Goal: Book appointment/travel/reservation

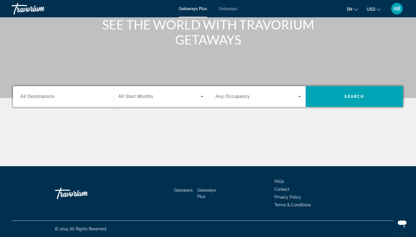
scroll to position [75, 0]
click at [80, 94] on input "Destination All Destinations" at bounding box center [64, 96] width 86 height 7
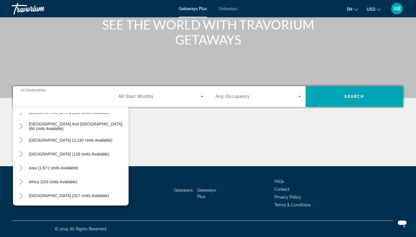
scroll to position [94, 0]
click at [44, 170] on span "Asia (1,871 units available)" at bounding box center [53, 168] width 49 height 5
type input "**********"
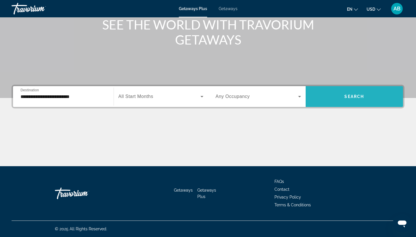
click at [345, 97] on span "Search" at bounding box center [354, 96] width 20 height 5
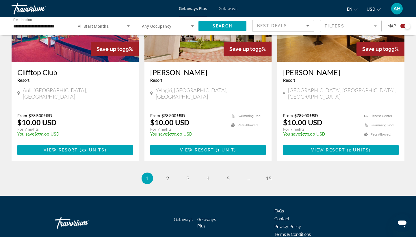
scroll to position [874, 0]
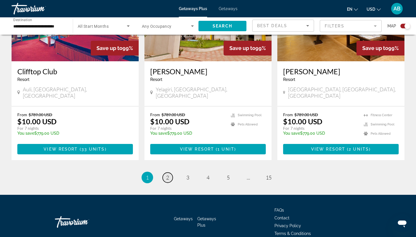
click at [166, 174] on span "2" at bounding box center [167, 177] width 3 height 6
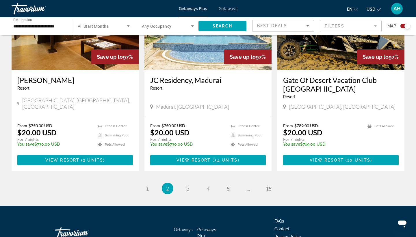
scroll to position [869, 0]
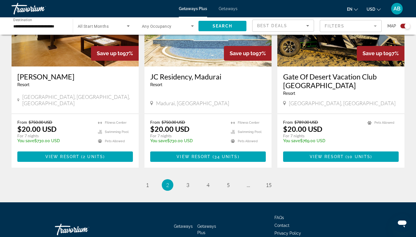
click at [48, 26] on input "**********" at bounding box center [39, 26] width 52 height 7
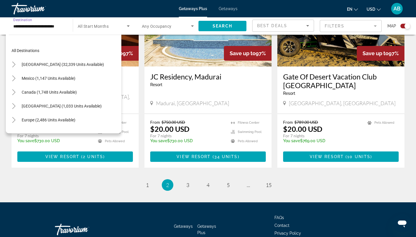
scroll to position [104, 0]
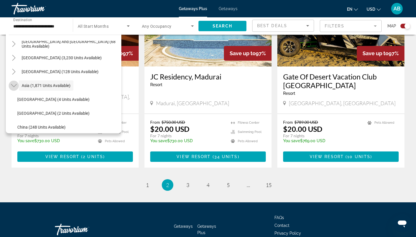
click at [14, 84] on icon "Toggle Asia (1,871 units available)" at bounding box center [14, 86] width 6 height 6
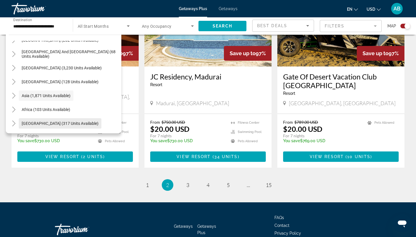
click at [76, 123] on span "[GEOGRAPHIC_DATA] (317 units available)" at bounding box center [60, 123] width 77 height 5
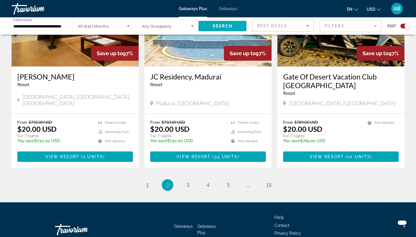
click at [228, 28] on span "Search" at bounding box center [223, 26] width 20 height 5
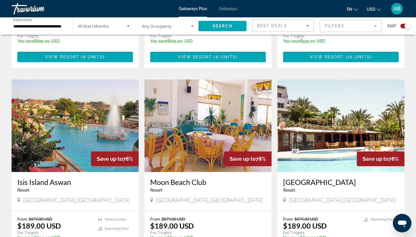
scroll to position [412, 0]
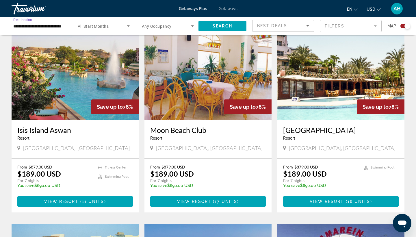
click at [41, 26] on input "**********" at bounding box center [39, 26] width 52 height 7
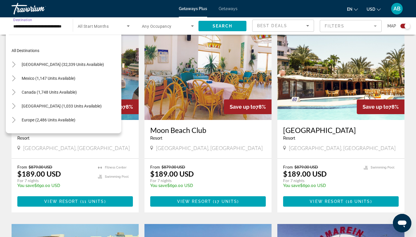
scroll to position [131, 0]
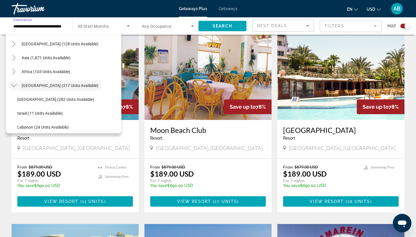
click at [13, 84] on icon "Toggle Middle East (317 units available)" at bounding box center [14, 86] width 6 height 6
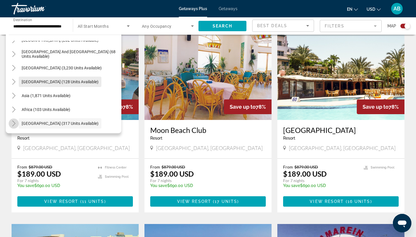
scroll to position [94, 0]
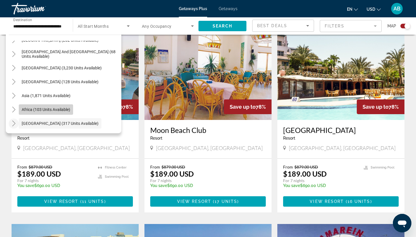
click at [48, 113] on span "Search widget" at bounding box center [46, 110] width 54 height 14
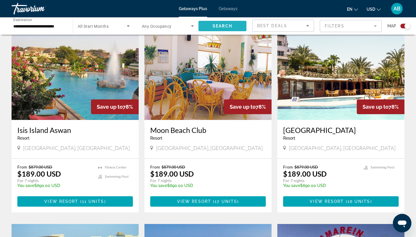
click at [217, 25] on span "Search" at bounding box center [223, 26] width 20 height 5
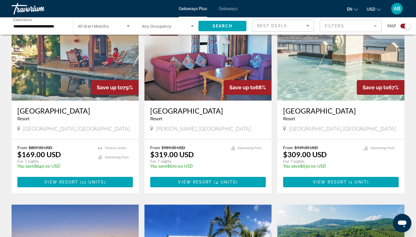
scroll to position [228, 0]
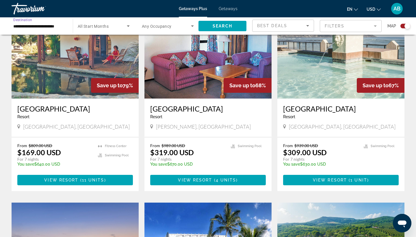
click at [55, 25] on input "**********" at bounding box center [39, 26] width 52 height 7
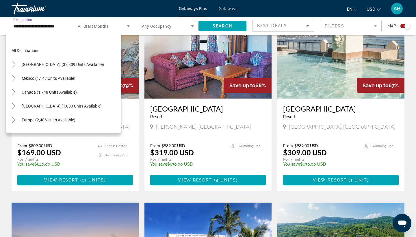
scroll to position [118, 0]
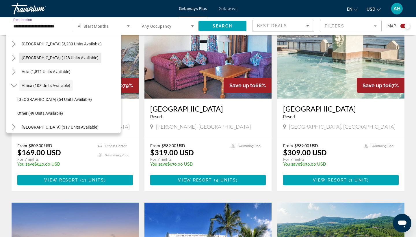
click at [57, 60] on span "Search widget" at bounding box center [60, 58] width 83 height 14
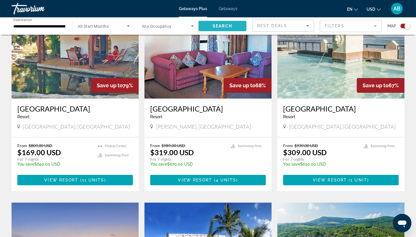
click at [212, 27] on span "Search widget" at bounding box center [223, 26] width 48 height 14
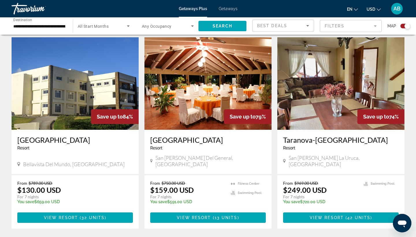
scroll to position [197, 0]
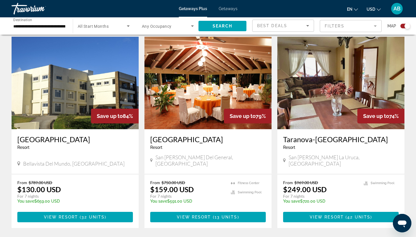
click at [56, 28] on input "**********" at bounding box center [39, 26] width 52 height 7
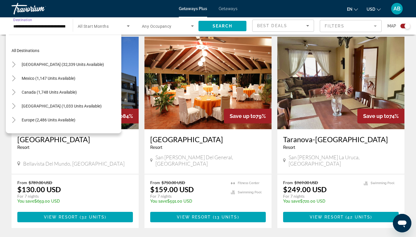
scroll to position [90, 0]
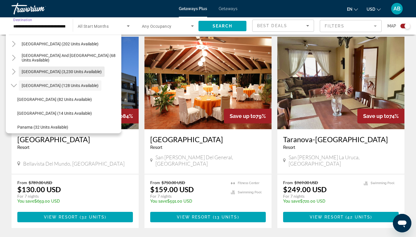
click at [58, 72] on span "[GEOGRAPHIC_DATA] (3,230 units available)" at bounding box center [62, 71] width 80 height 5
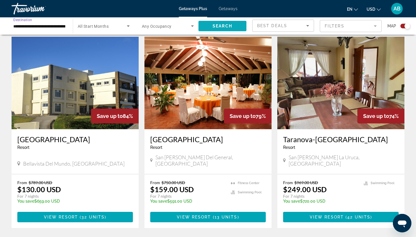
click at [223, 25] on span "Search" at bounding box center [223, 26] width 20 height 5
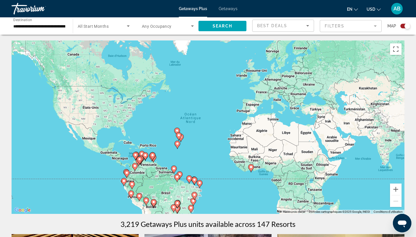
click at [42, 25] on input "**********" at bounding box center [39, 26] width 52 height 7
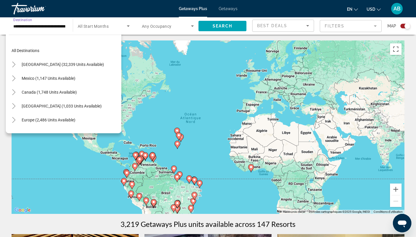
scroll to position [76, 0]
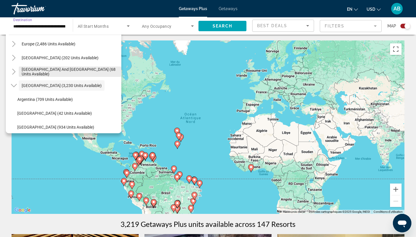
click at [56, 70] on span "[GEOGRAPHIC_DATA] and [GEOGRAPHIC_DATA] (68 units available)" at bounding box center [70, 71] width 97 height 9
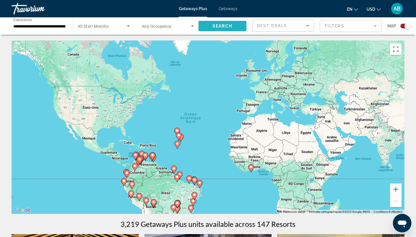
click at [215, 27] on span "Search" at bounding box center [223, 26] width 20 height 5
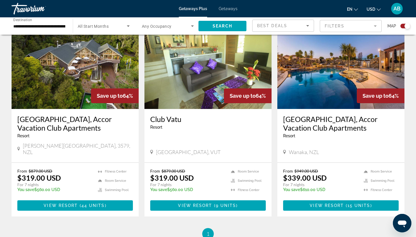
scroll to position [223, 0]
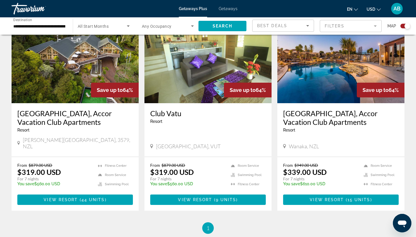
click at [58, 24] on input "**********" at bounding box center [39, 26] width 52 height 7
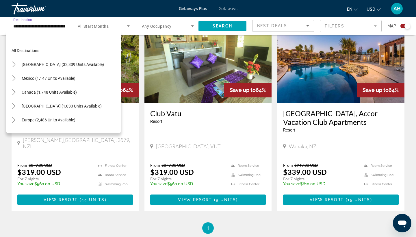
scroll to position [62, 0]
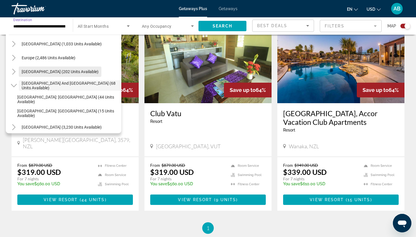
click at [57, 72] on span "[GEOGRAPHIC_DATA] (202 units available)" at bounding box center [60, 71] width 77 height 5
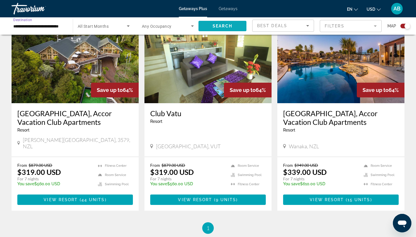
click at [227, 27] on span "Search" at bounding box center [223, 26] width 20 height 5
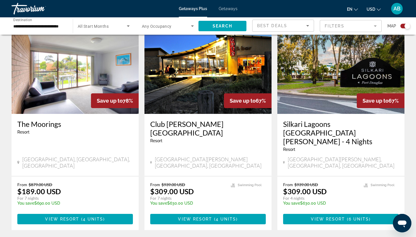
scroll to position [218, 0]
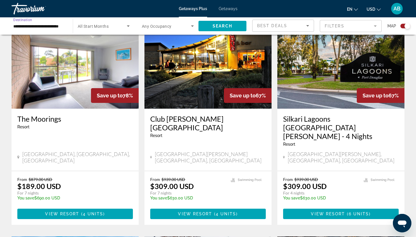
click at [27, 23] on input "**********" at bounding box center [39, 26] width 52 height 7
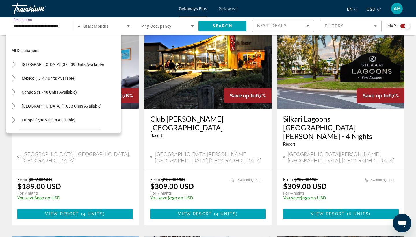
scroll to position [48, 0]
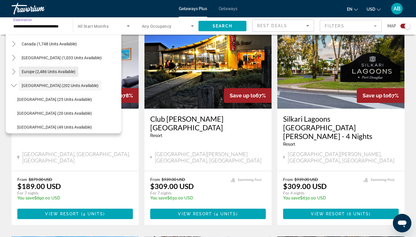
click at [39, 71] on span "Europe (2,486 units available)" at bounding box center [49, 71] width 54 height 5
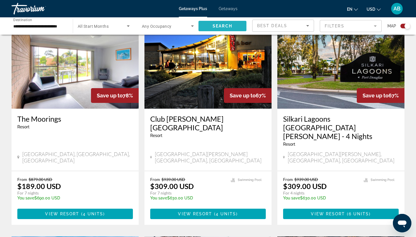
click at [215, 22] on span "Search widget" at bounding box center [223, 26] width 48 height 14
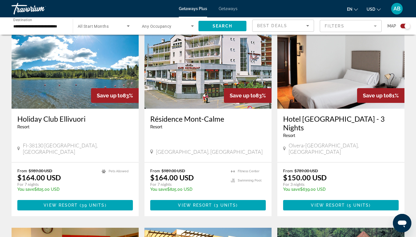
scroll to position [218, 0]
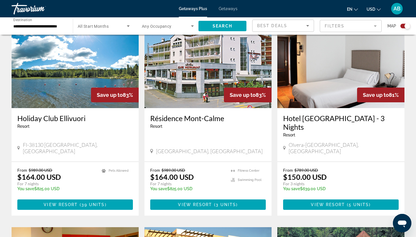
click at [47, 25] on input "**********" at bounding box center [39, 26] width 52 height 7
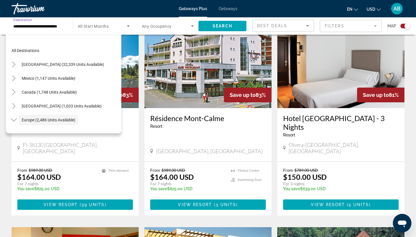
scroll to position [34, 0]
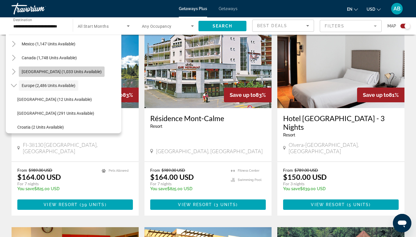
click at [77, 71] on span "[GEOGRAPHIC_DATA] (1,033 units available)" at bounding box center [62, 71] width 80 height 5
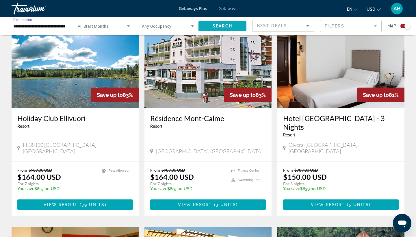
click at [231, 26] on span "Search" at bounding box center [223, 26] width 20 height 5
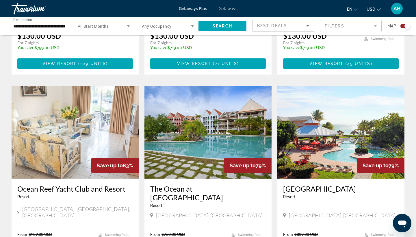
scroll to position [609, 0]
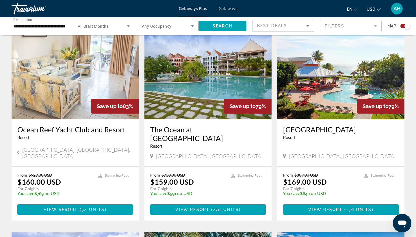
click at [56, 26] on input "**********" at bounding box center [39, 26] width 52 height 7
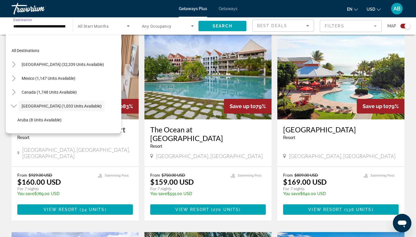
scroll to position [21, 0]
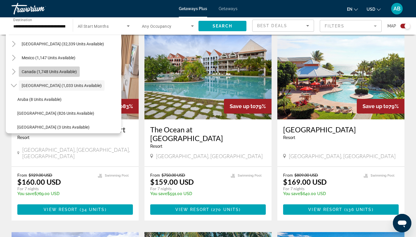
click at [60, 73] on span "Canada (1,748 units available)" at bounding box center [49, 71] width 55 height 5
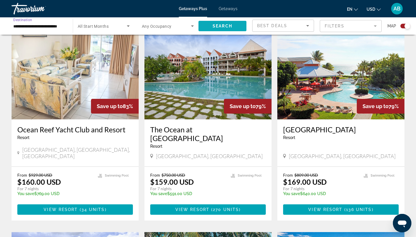
click at [218, 28] on span "Search widget" at bounding box center [223, 26] width 48 height 14
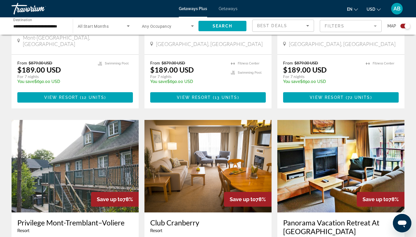
scroll to position [370, 0]
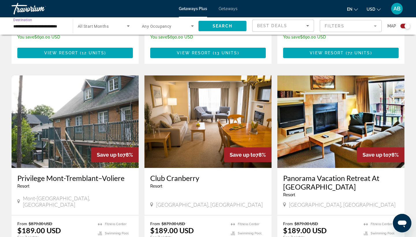
click at [59, 28] on input "**********" at bounding box center [39, 26] width 52 height 7
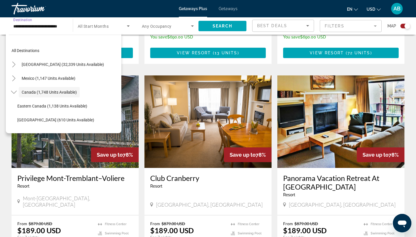
scroll to position [7, 0]
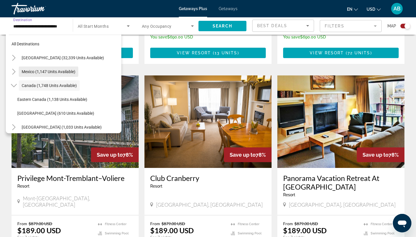
click at [62, 70] on span "Mexico (1,147 units available)" at bounding box center [49, 71] width 54 height 5
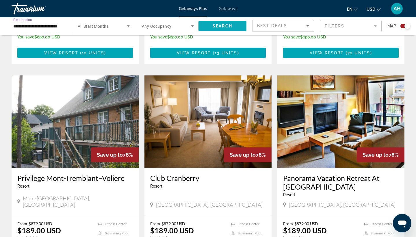
click at [218, 27] on span "Search" at bounding box center [223, 26] width 20 height 5
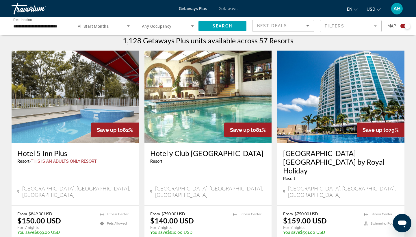
scroll to position [210, 0]
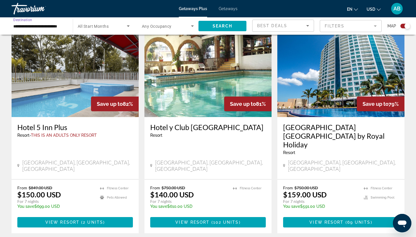
click at [58, 23] on input "**********" at bounding box center [39, 26] width 52 height 7
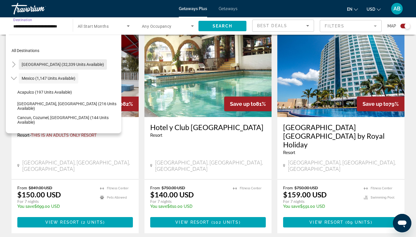
click at [59, 63] on span "[GEOGRAPHIC_DATA] (32,339 units available)" at bounding box center [63, 64] width 82 height 5
type input "**********"
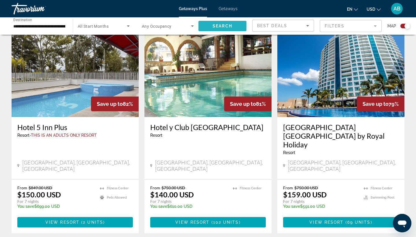
click at [233, 27] on span "Search widget" at bounding box center [223, 26] width 48 height 14
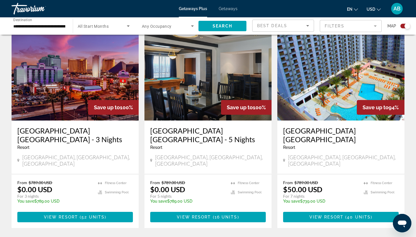
scroll to position [207, 0]
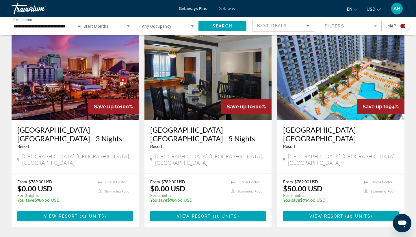
click at [245, 83] on img "Main content" at bounding box center [207, 73] width 127 height 92
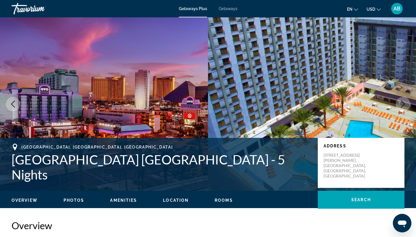
click at [405, 106] on icon "Next image" at bounding box center [403, 104] width 7 height 7
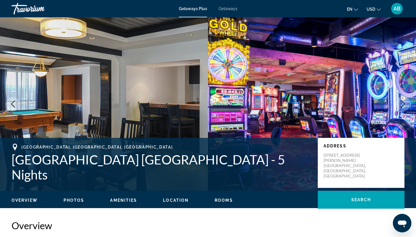
click at [405, 106] on icon "Next image" at bounding box center [403, 104] width 7 height 7
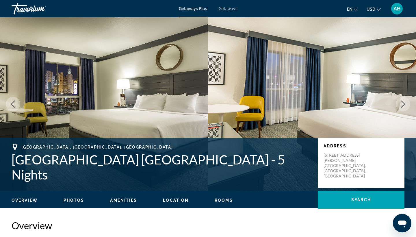
click at [405, 106] on icon "Next image" at bounding box center [403, 104] width 7 height 7
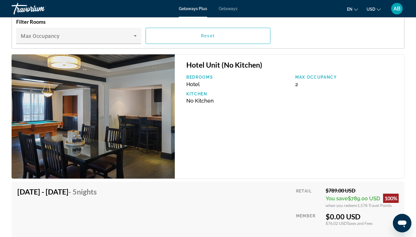
scroll to position [877, 0]
